Goal: Information Seeking & Learning: Learn about a topic

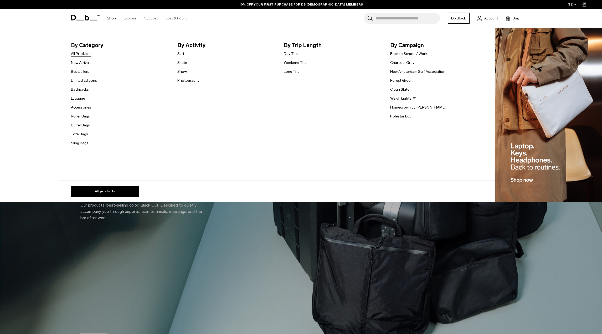
click at [86, 55] on link "All Products" at bounding box center [81, 54] width 20 height 6
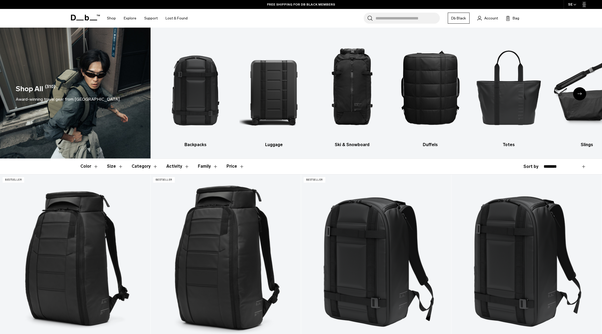
click at [461, 16] on link "Db Black" at bounding box center [459, 18] width 22 height 11
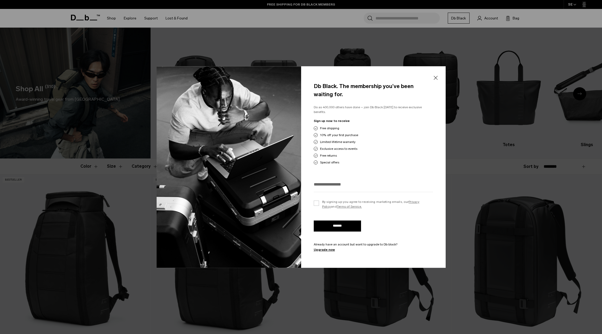
click at [436, 80] on button "Close" at bounding box center [435, 78] width 7 height 11
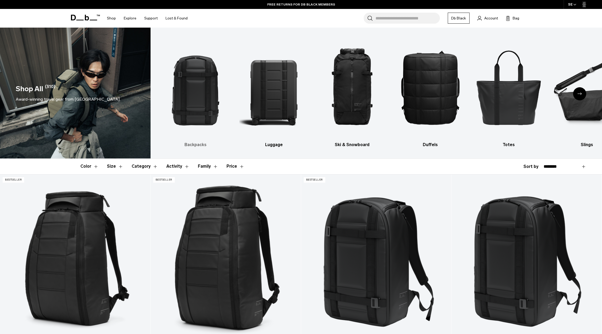
click at [199, 101] on img "1 / 10" at bounding box center [195, 87] width 69 height 104
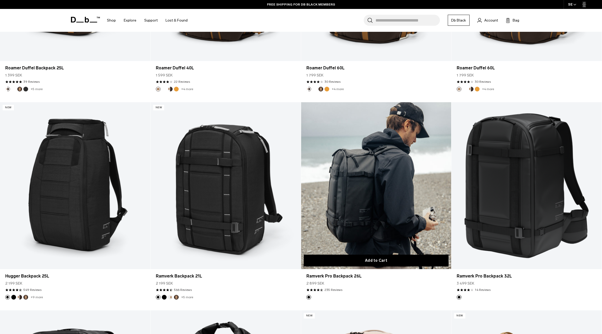
scroll to position [911, 0]
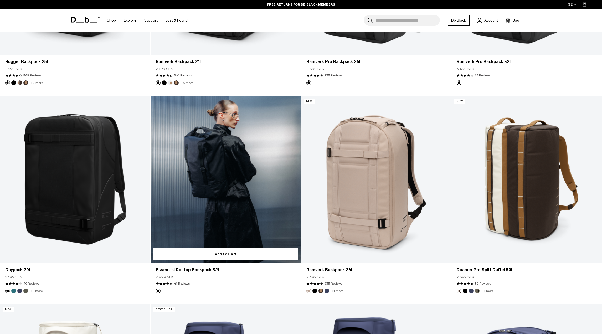
click at [230, 224] on link "Essential Rolltop Backpack 32L" at bounding box center [226, 179] width 150 height 167
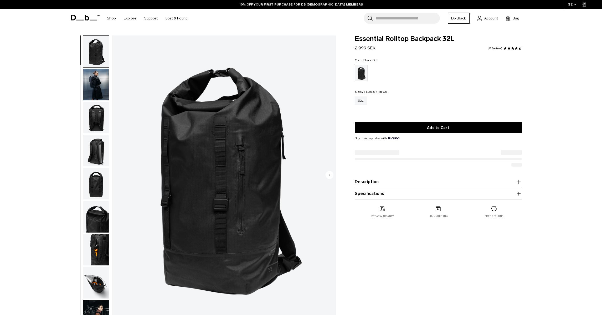
click at [239, 182] on img "1 / 10" at bounding box center [224, 175] width 224 height 280
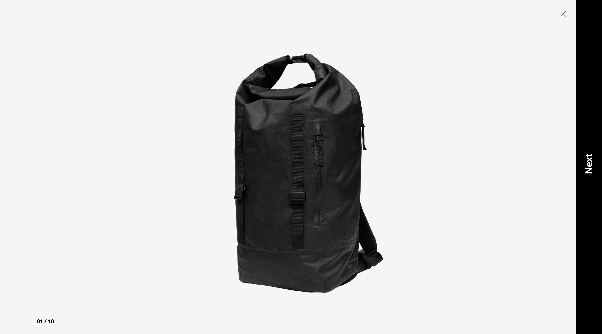
click at [593, 191] on div "Next" at bounding box center [589, 167] width 26 height 334
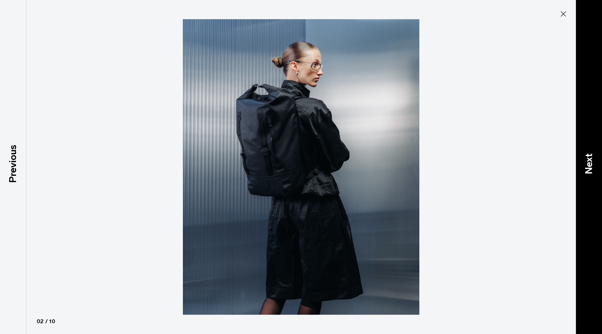
click at [593, 191] on div "Next" at bounding box center [589, 167] width 26 height 334
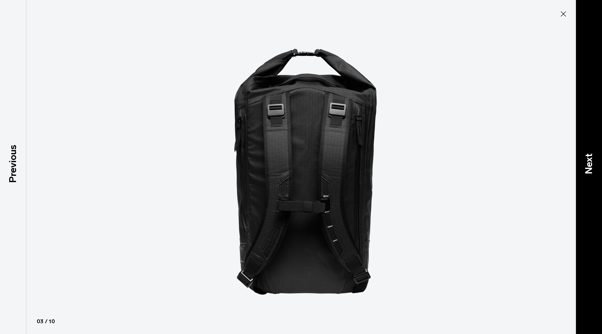
click at [593, 191] on div "Next" at bounding box center [589, 167] width 26 height 334
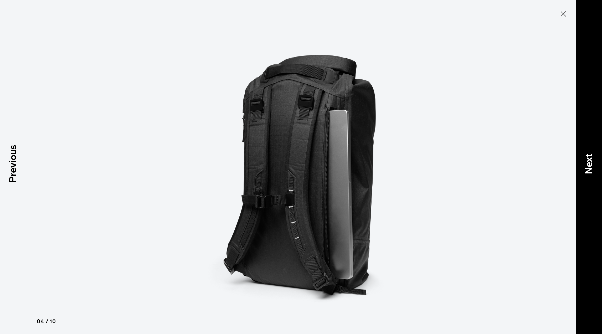
click at [593, 191] on div "Next" at bounding box center [589, 167] width 26 height 334
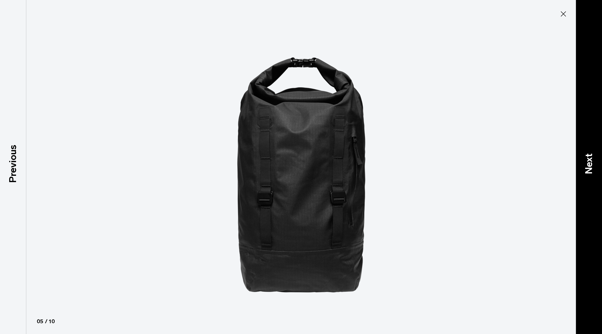
click at [593, 191] on div "Next" at bounding box center [589, 167] width 26 height 334
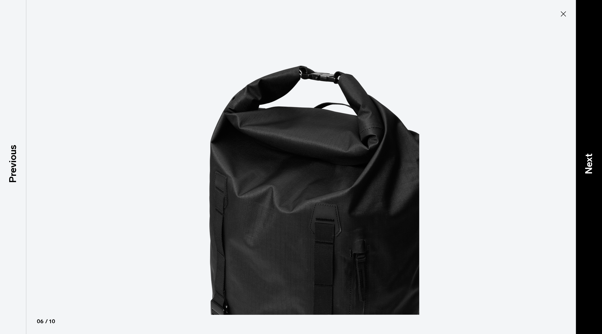
click at [593, 191] on div "Next" at bounding box center [589, 167] width 26 height 334
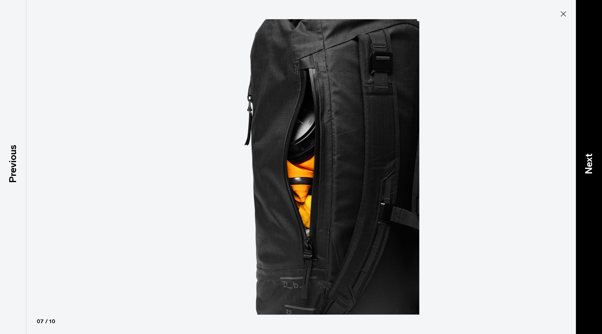
click at [594, 191] on div "Next" at bounding box center [589, 167] width 26 height 334
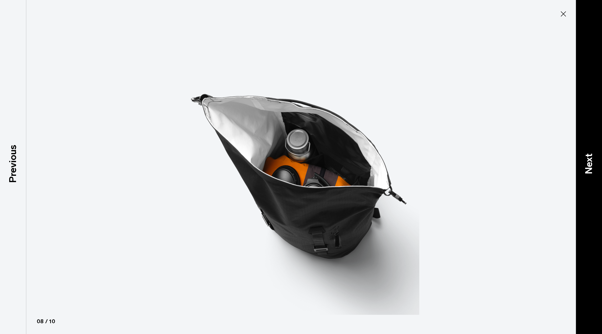
click at [594, 191] on div "Next" at bounding box center [589, 167] width 26 height 334
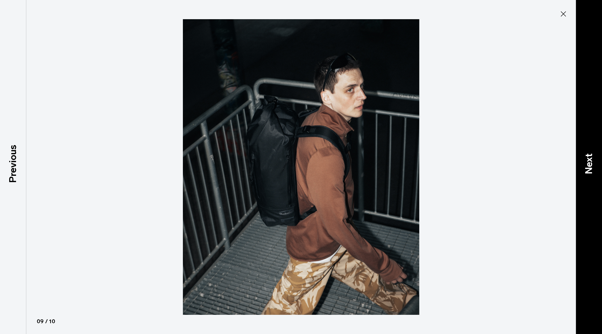
click at [594, 191] on div "Next" at bounding box center [589, 167] width 26 height 334
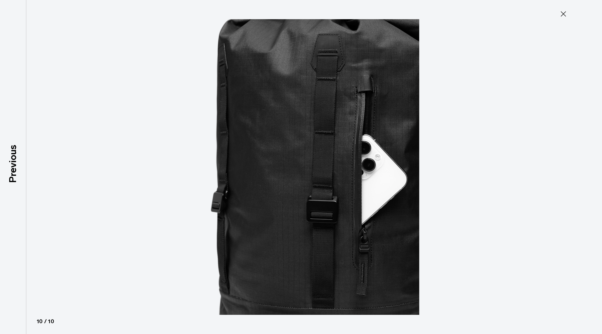
click at [594, 191] on div at bounding box center [301, 167] width 602 height 334
click at [568, 15] on button "Close" at bounding box center [563, 13] width 17 height 11
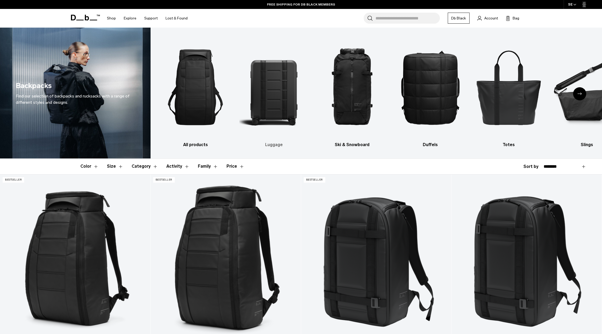
click at [275, 111] on img "2 / 10" at bounding box center [273, 87] width 69 height 104
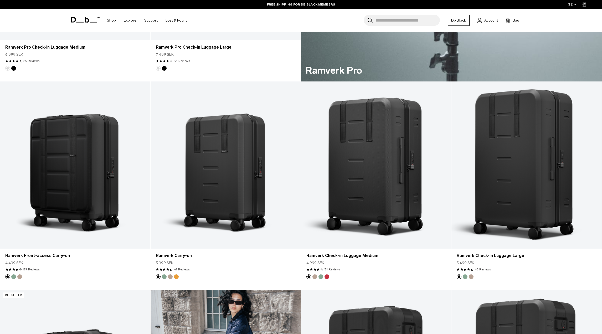
scroll to position [536, 0]
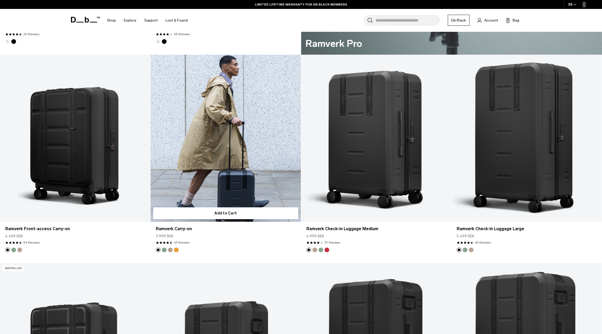
click at [207, 156] on link "Ramverk Carry-on" at bounding box center [226, 138] width 150 height 167
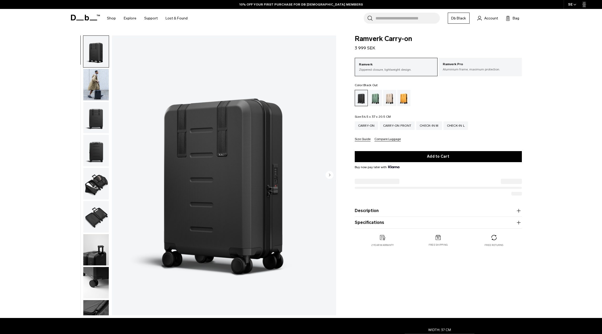
click at [246, 197] on img "1 / 10" at bounding box center [224, 175] width 224 height 280
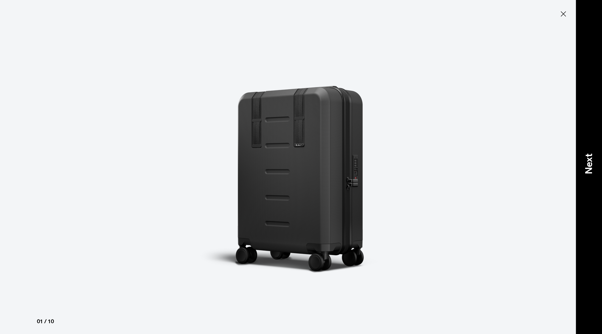
click at [596, 164] on div "Next" at bounding box center [589, 167] width 26 height 334
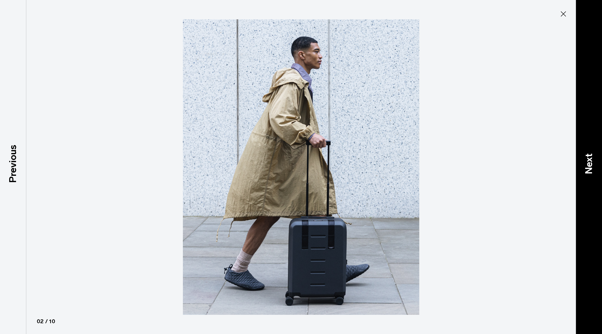
click at [596, 164] on div "Next" at bounding box center [589, 167] width 26 height 334
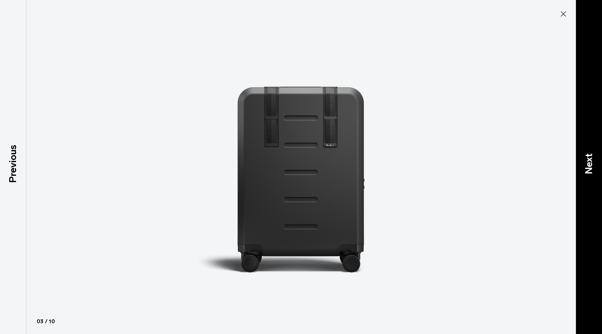
click at [596, 164] on div "Next" at bounding box center [589, 167] width 26 height 334
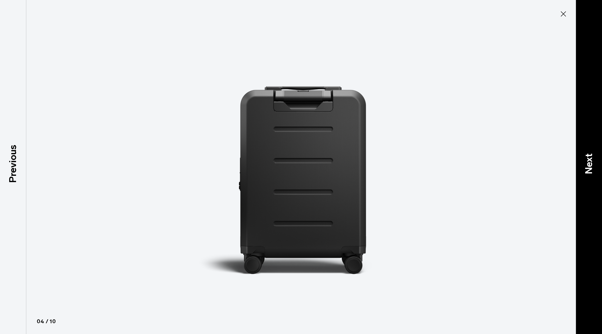
click at [596, 164] on div "Next" at bounding box center [589, 167] width 26 height 334
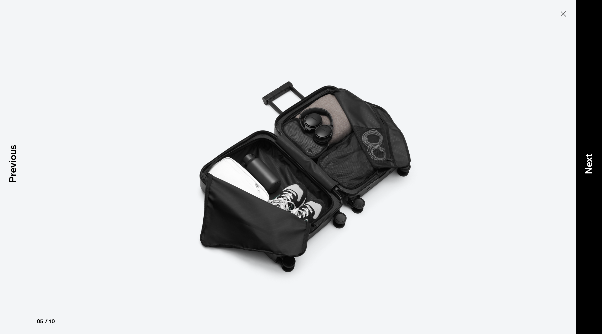
click at [596, 164] on div "Next" at bounding box center [589, 167] width 26 height 334
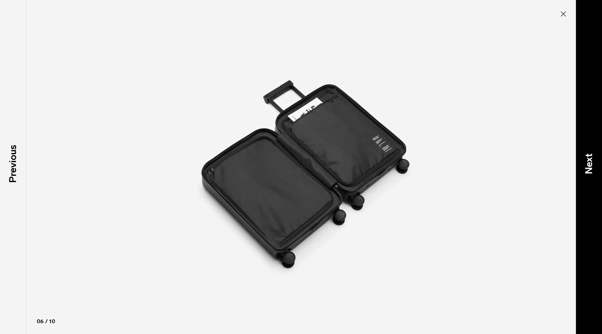
click at [596, 164] on div "Next" at bounding box center [589, 167] width 26 height 334
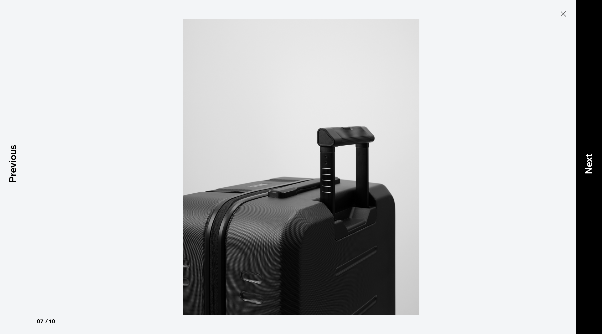
click at [596, 164] on div "Next" at bounding box center [589, 167] width 26 height 334
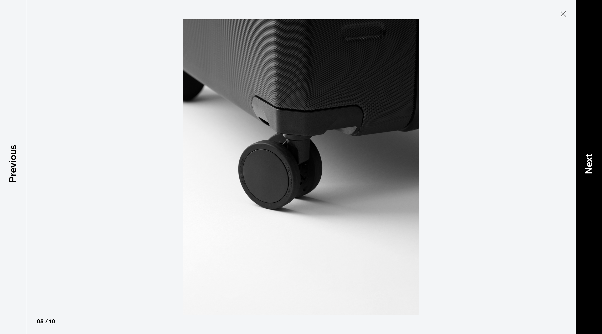
click at [596, 164] on div "Next" at bounding box center [589, 167] width 26 height 334
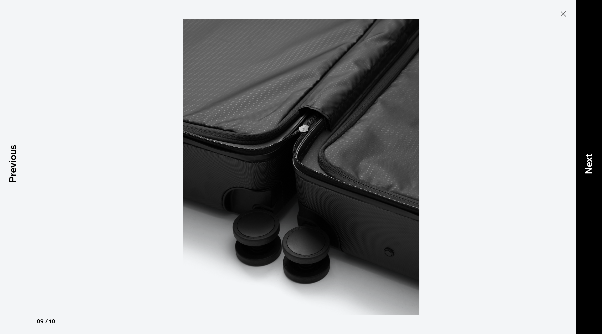
click at [596, 164] on div "Next" at bounding box center [589, 167] width 26 height 334
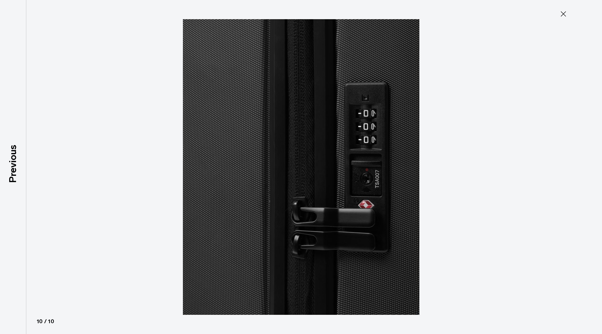
click at [596, 164] on div at bounding box center [301, 167] width 602 height 334
click at [563, 15] on icon at bounding box center [563, 13] width 5 height 5
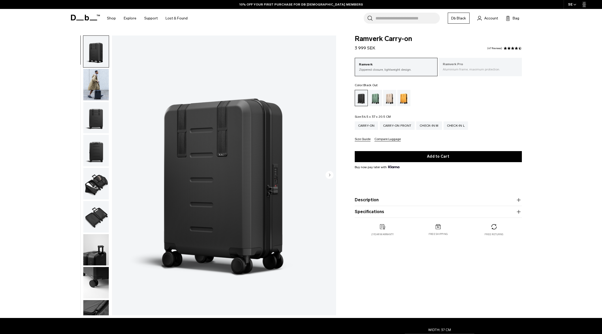
click at [476, 66] on p "Ramverk Pro" at bounding box center [480, 64] width 75 height 5
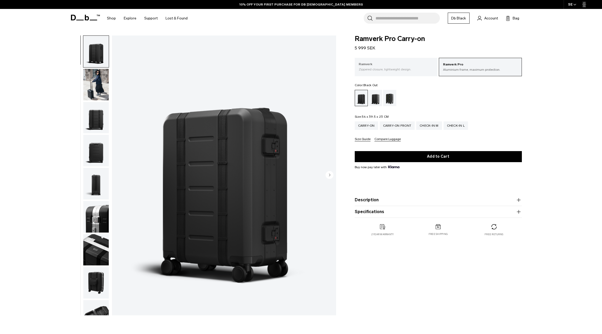
click at [412, 66] on p "Ramverk" at bounding box center [396, 64] width 75 height 5
